Goal: Check status: Check status

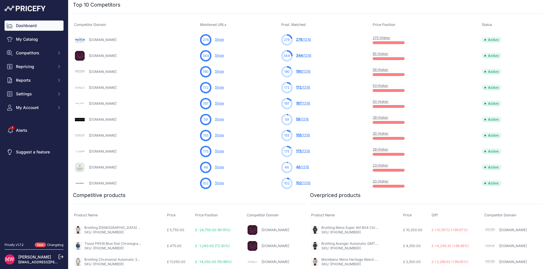
scroll to position [200, 0]
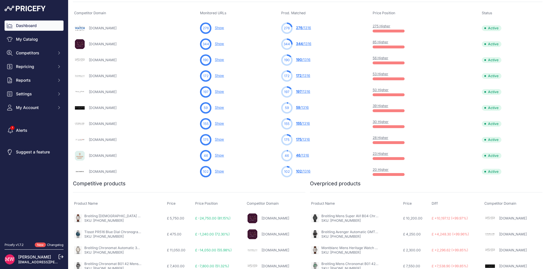
click at [389, 171] on link "20 Higher" at bounding box center [381, 170] width 16 height 4
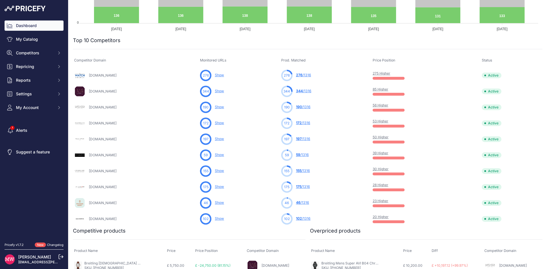
scroll to position [143, 0]
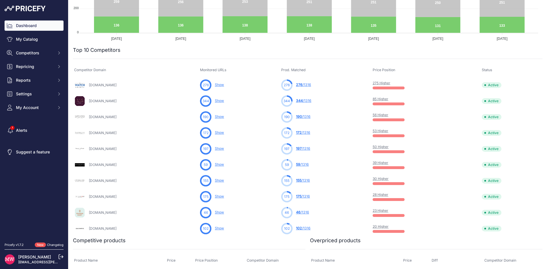
click at [389, 98] on link "85 Higher" at bounding box center [381, 99] width 16 height 4
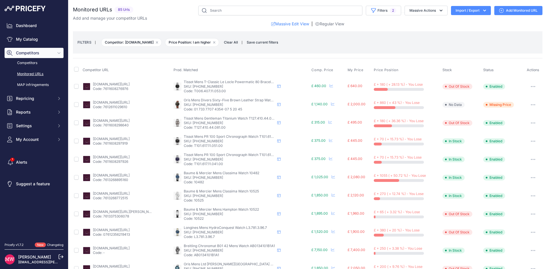
click at [86, 43] on small "FILTERS" at bounding box center [85, 42] width 14 height 4
click at [380, 10] on button "Filters 2" at bounding box center [383, 11] width 35 height 10
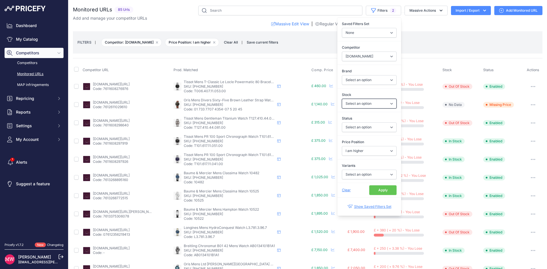
click at [382, 102] on select "Select an option In Stock Out Of Stock" at bounding box center [369, 104] width 55 height 10
select select "1"
click at [342, 99] on select "Select an option In Stock Out Of Stock" at bounding box center [369, 104] width 55 height 10
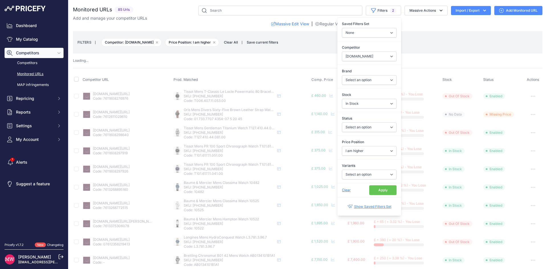
click at [374, 189] on button "Apply" at bounding box center [382, 191] width 27 height 10
